Goal: Check status: Check status

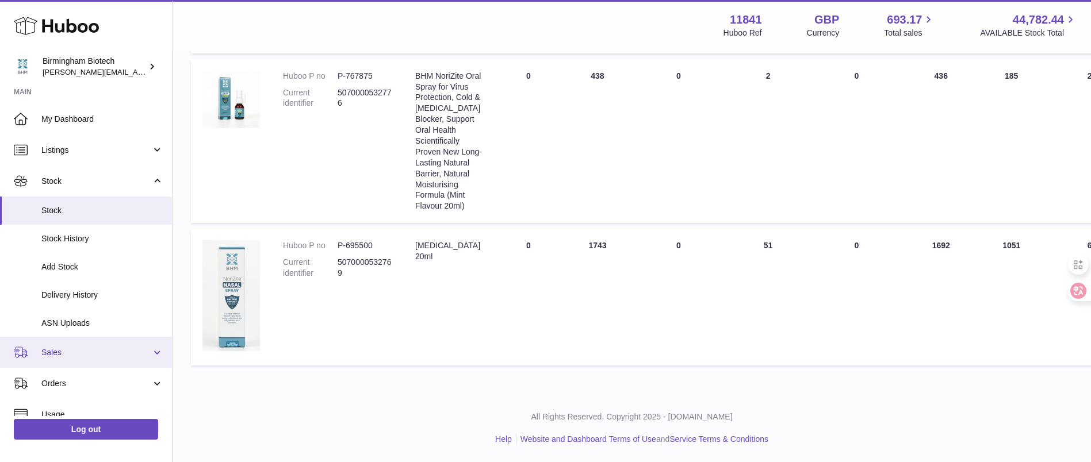
click at [91, 358] on link "Sales" at bounding box center [86, 352] width 172 height 31
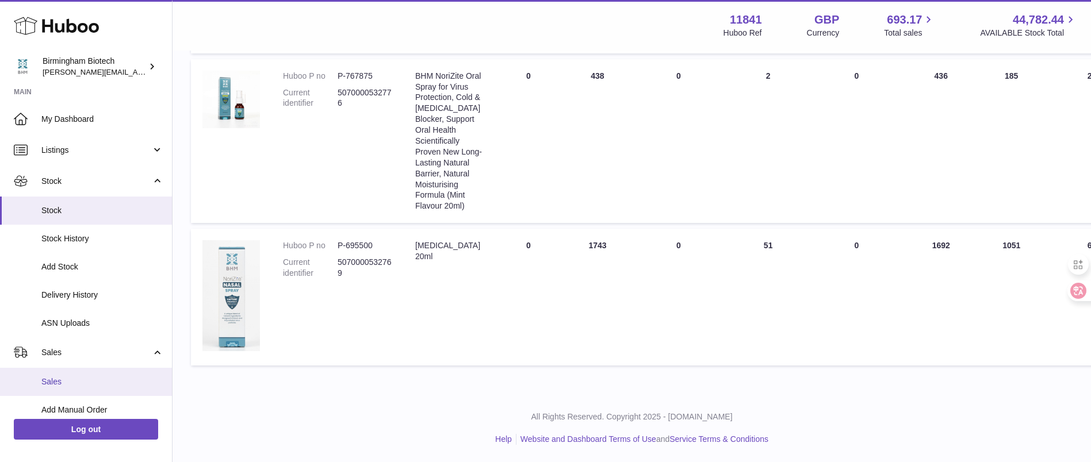
click at [91, 381] on span "Sales" at bounding box center [102, 382] width 122 height 11
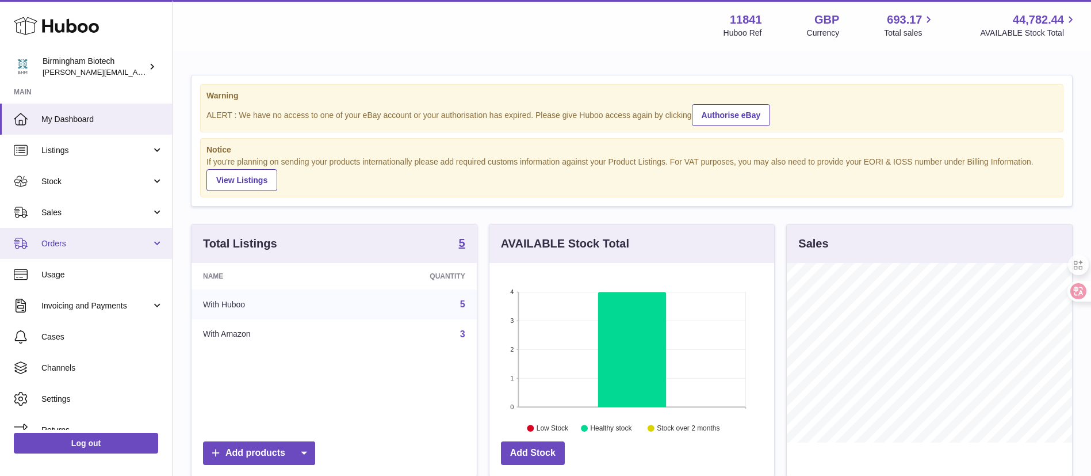
scroll to position [179, 285]
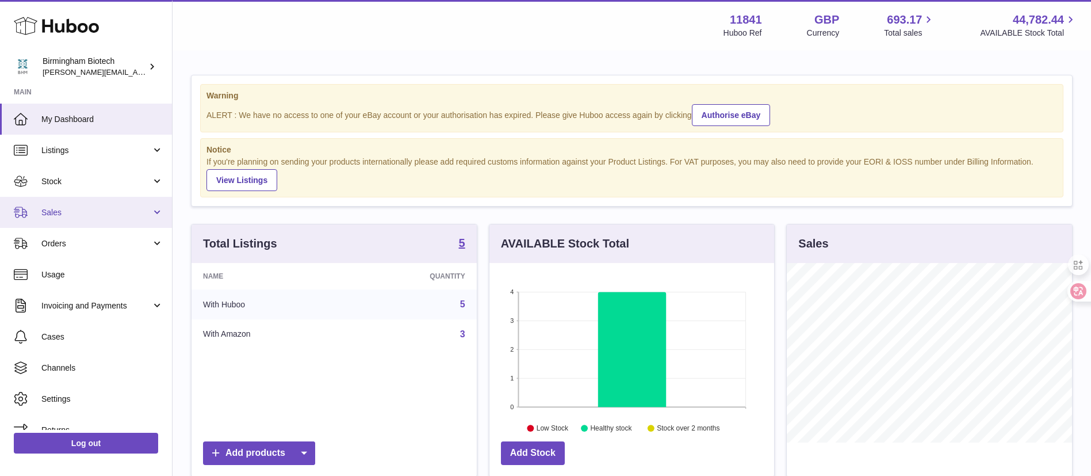
click at [83, 215] on span "Sales" at bounding box center [96, 212] width 110 height 11
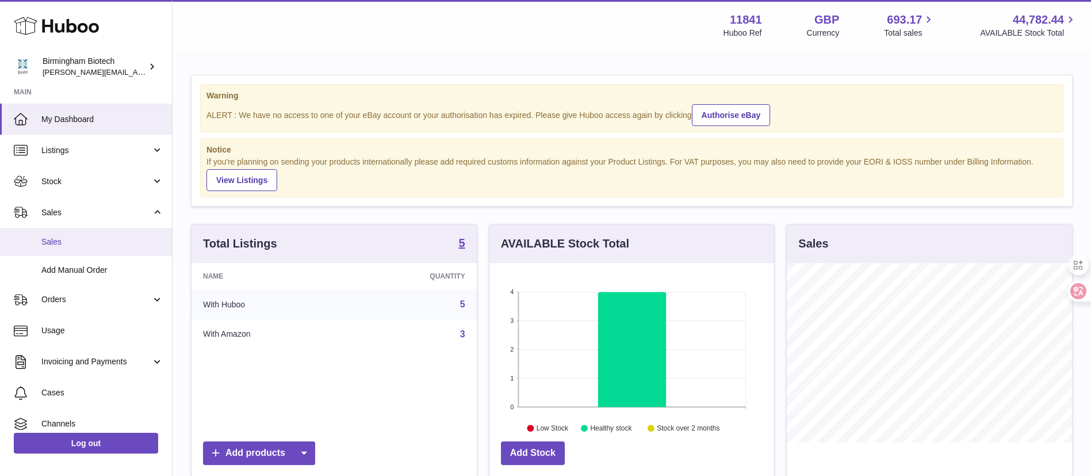
click at [90, 238] on span "Sales" at bounding box center [102, 241] width 122 height 11
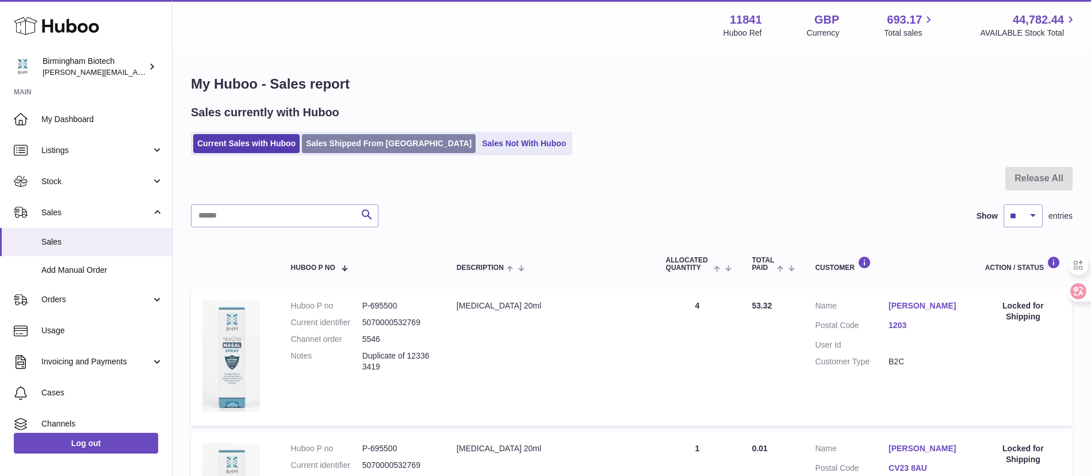
click at [367, 142] on link "Sales Shipped From [GEOGRAPHIC_DATA]" at bounding box center [389, 143] width 174 height 19
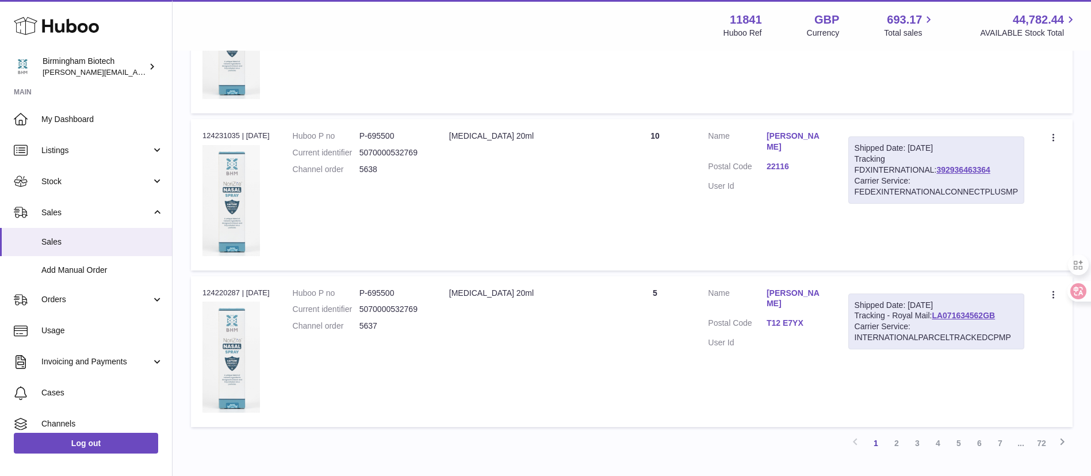
scroll to position [1377, 0]
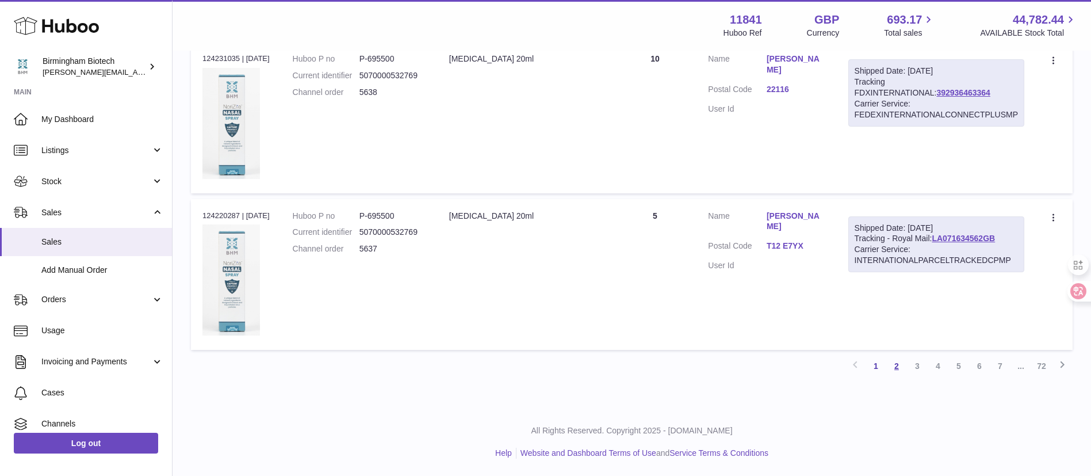
click at [896, 362] on link "2" at bounding box center [896, 365] width 21 height 21
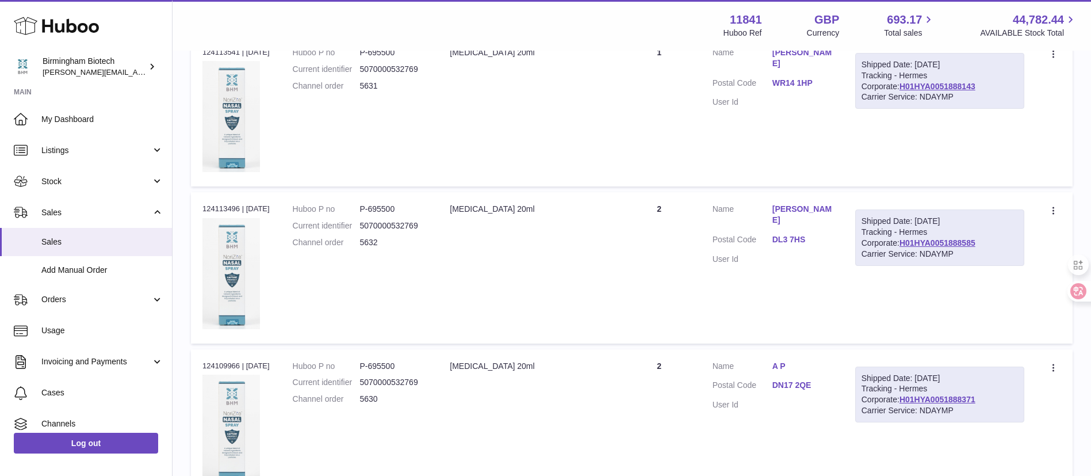
scroll to position [1327, 0]
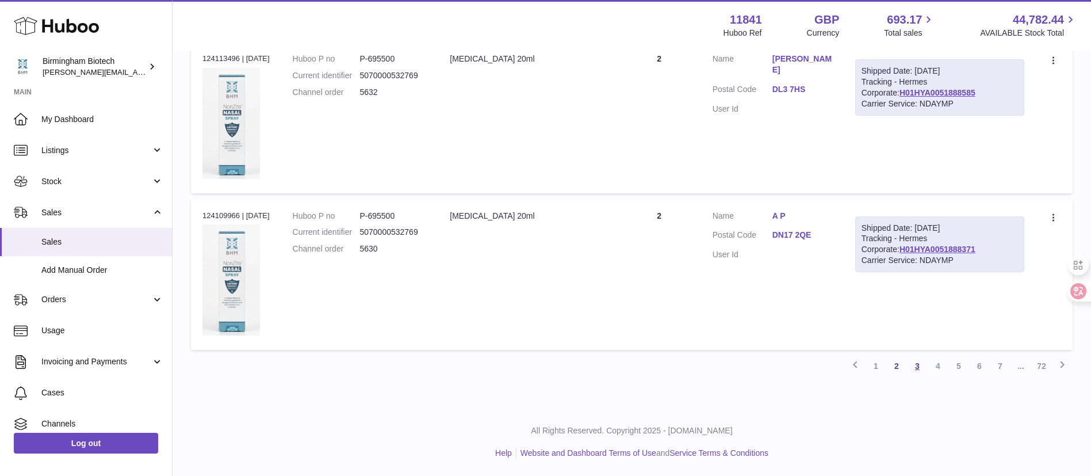
click at [914, 368] on link "3" at bounding box center [917, 365] width 21 height 21
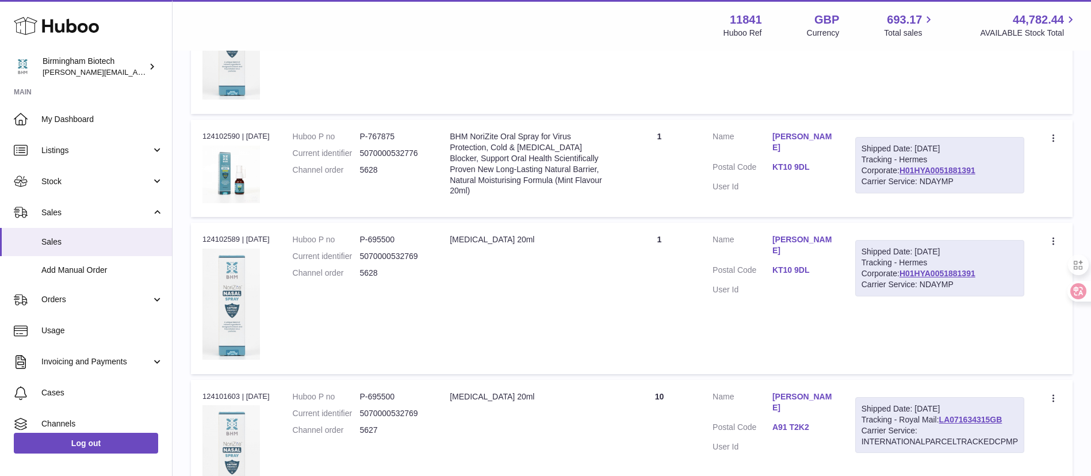
scroll to position [1173, 0]
